Goal: Navigation & Orientation: Find specific page/section

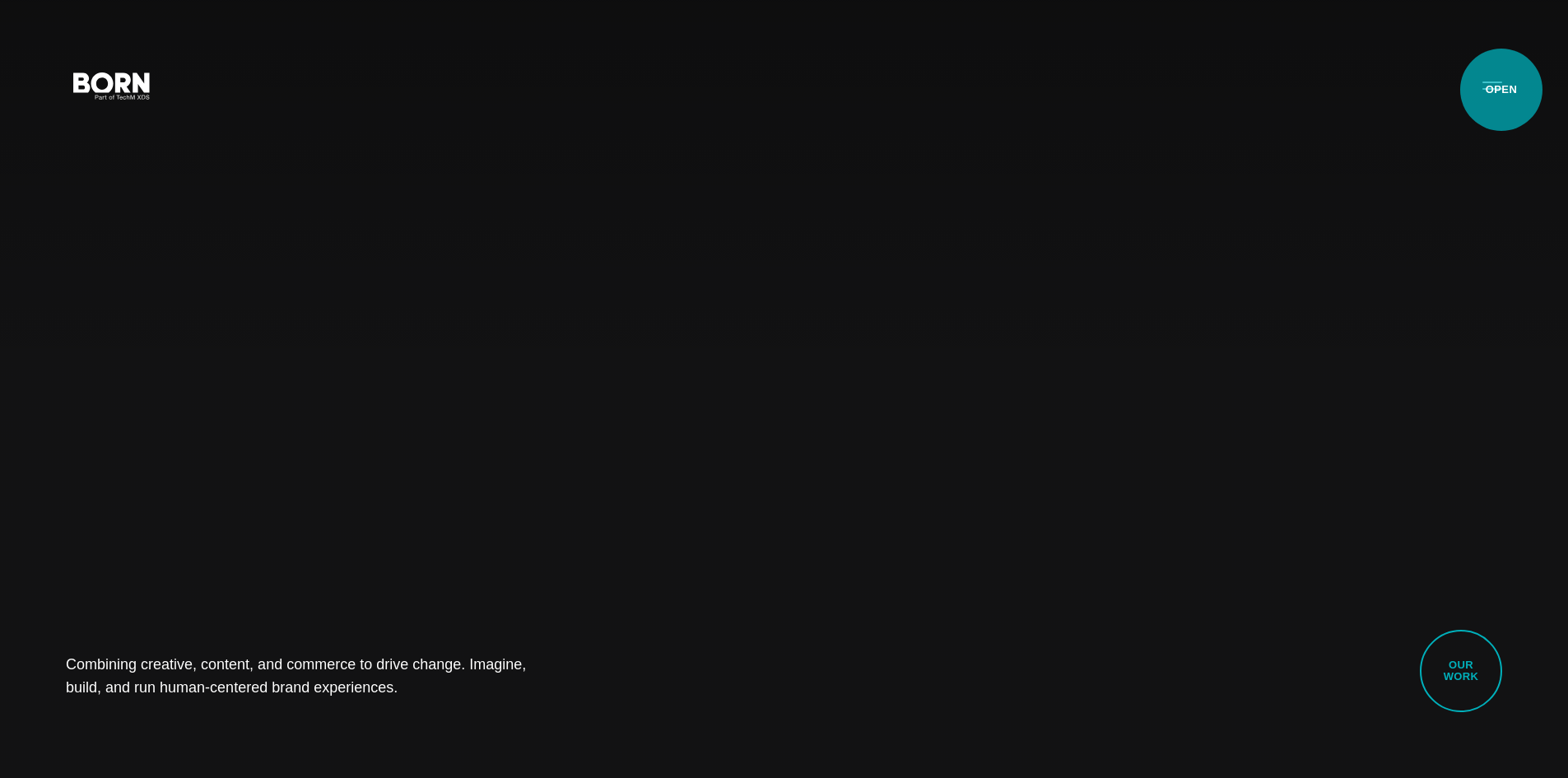
click at [1501, 89] on button "Primary Menu" at bounding box center [1491, 84] width 40 height 34
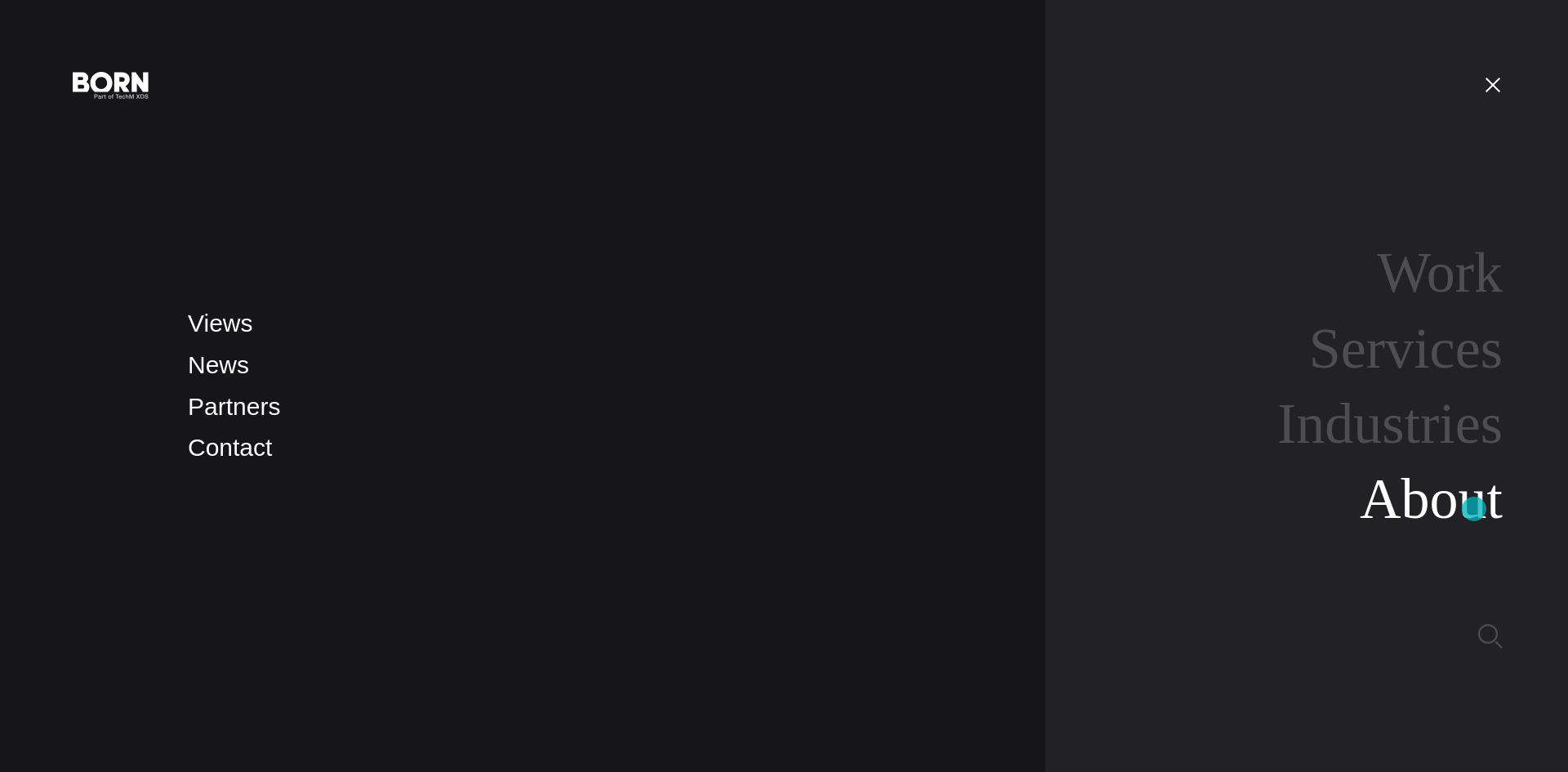
click at [1475, 509] on link "About" at bounding box center [1432, 499] width 143 height 63
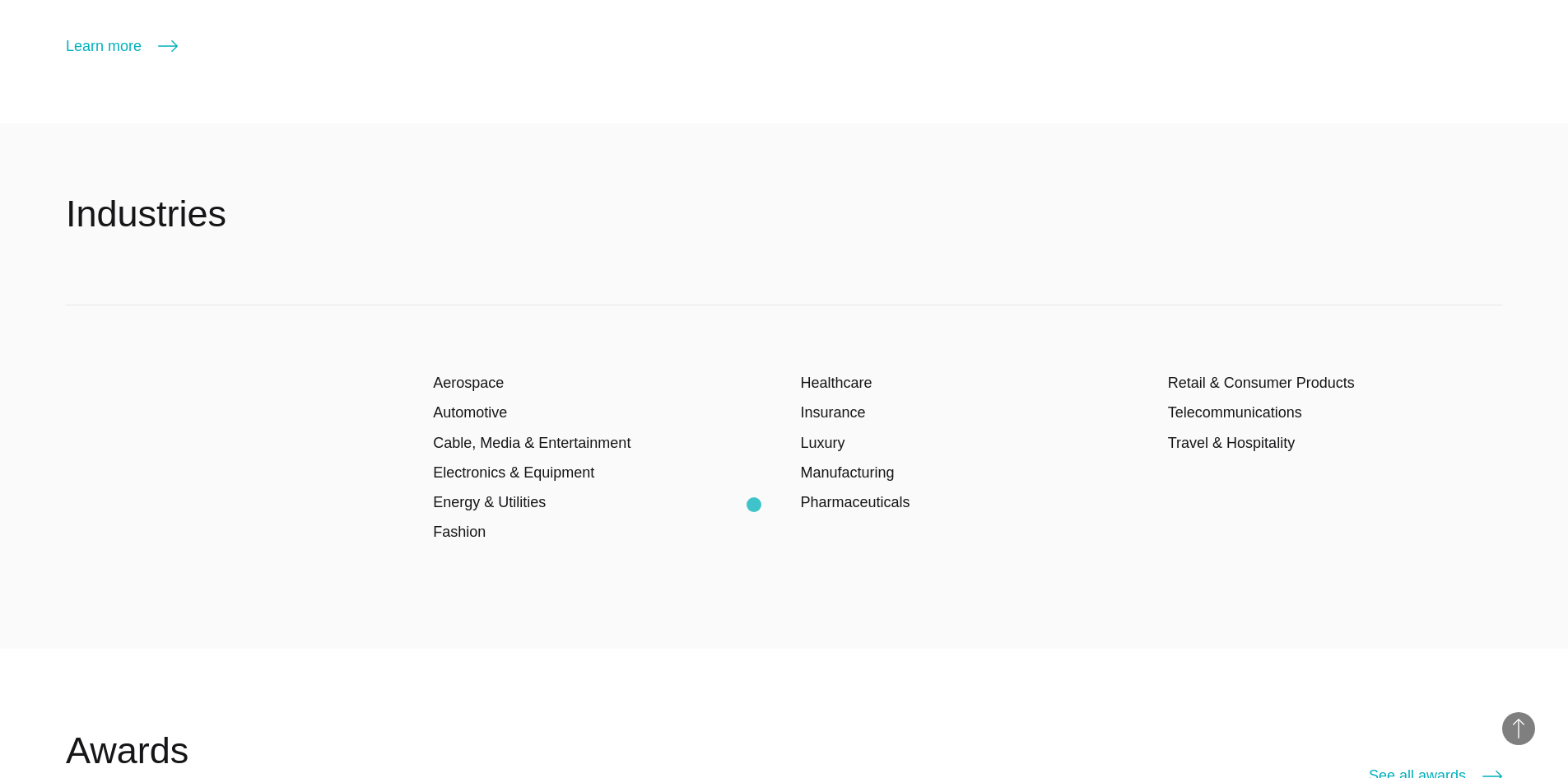
scroll to position [2963, 0]
